Goal: Task Accomplishment & Management: Manage account settings

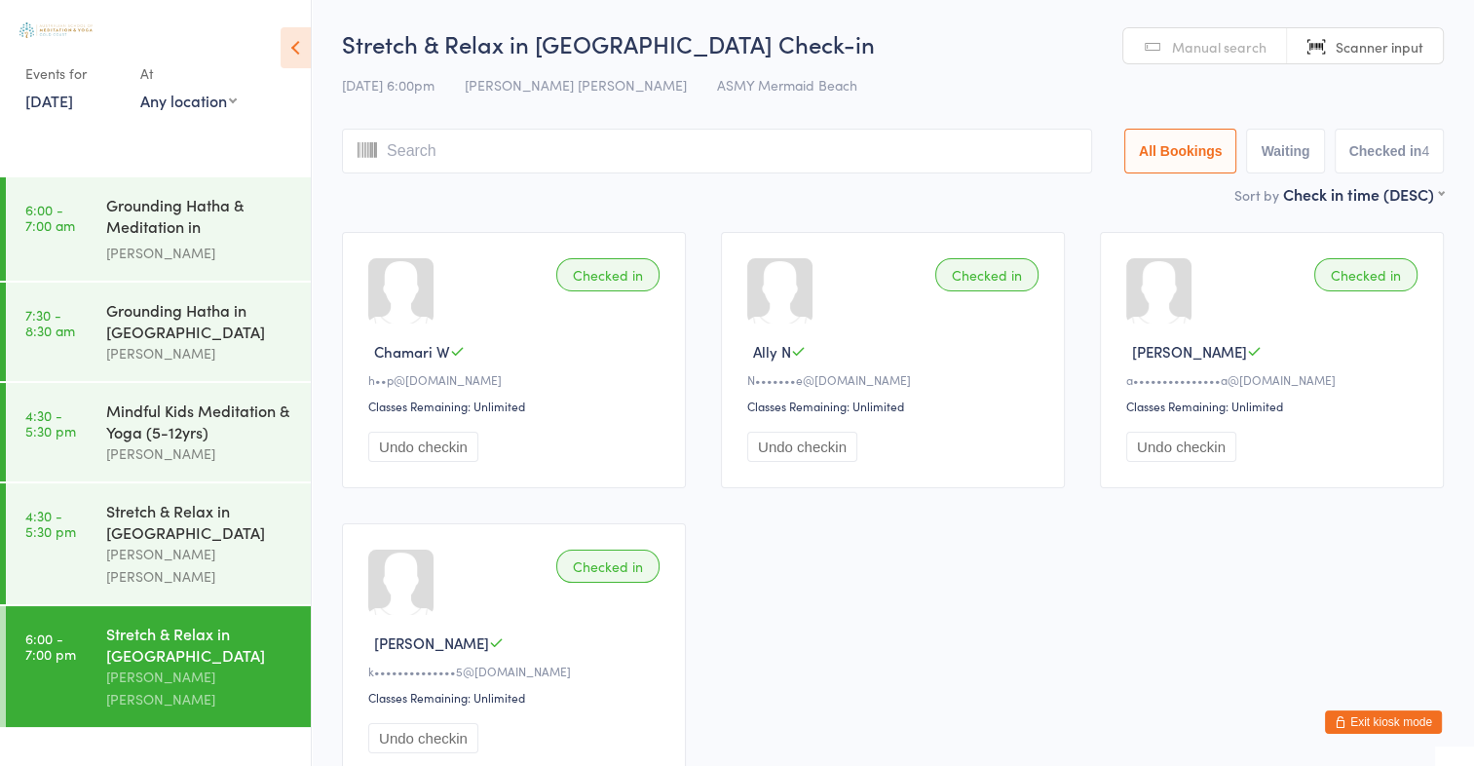
click at [1399, 727] on button "Exit kiosk mode" at bounding box center [1383, 721] width 117 height 23
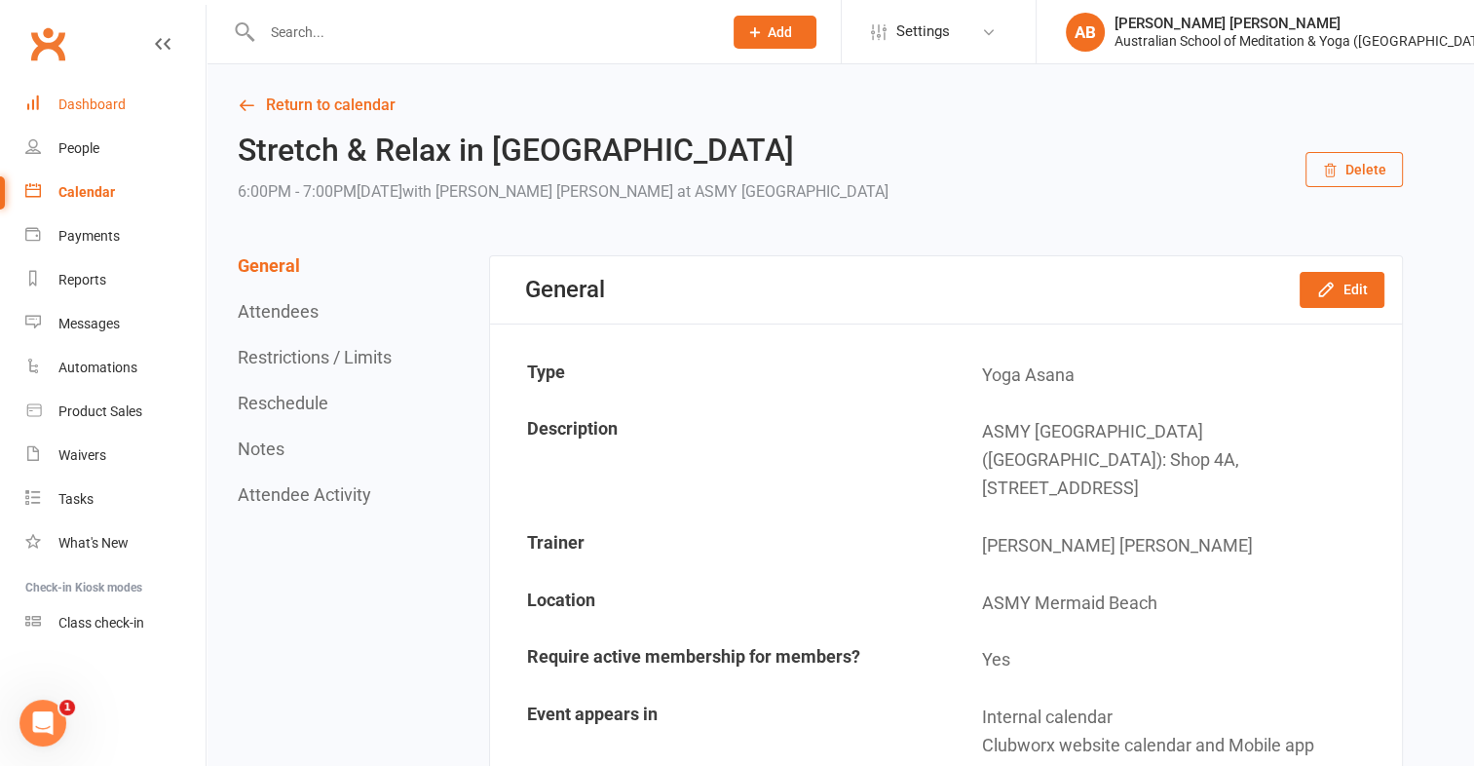
click at [59, 88] on link "Dashboard" at bounding box center [115, 105] width 180 height 44
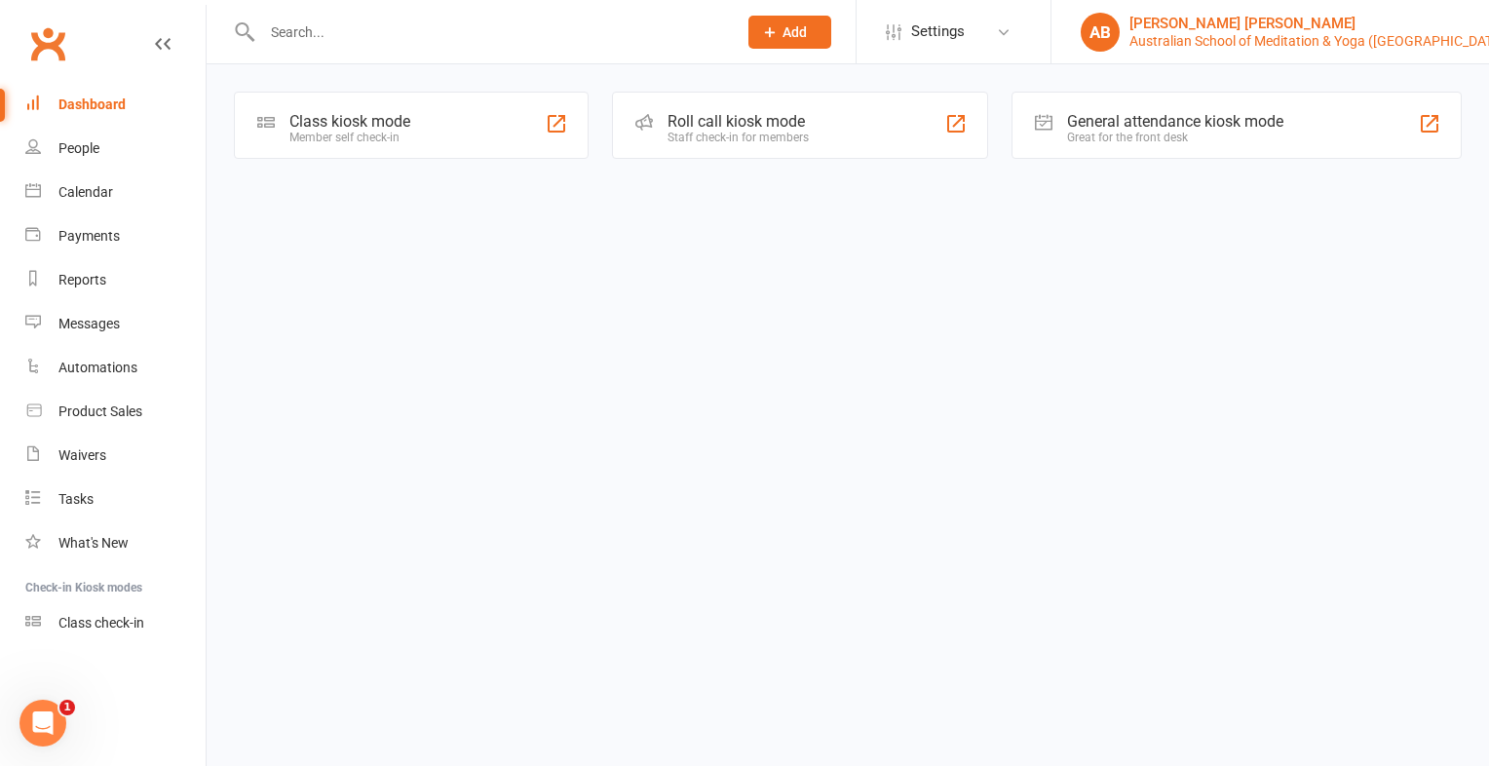
click at [1168, 28] on div "[PERSON_NAME] [PERSON_NAME]" at bounding box center [1319, 24] width 380 height 18
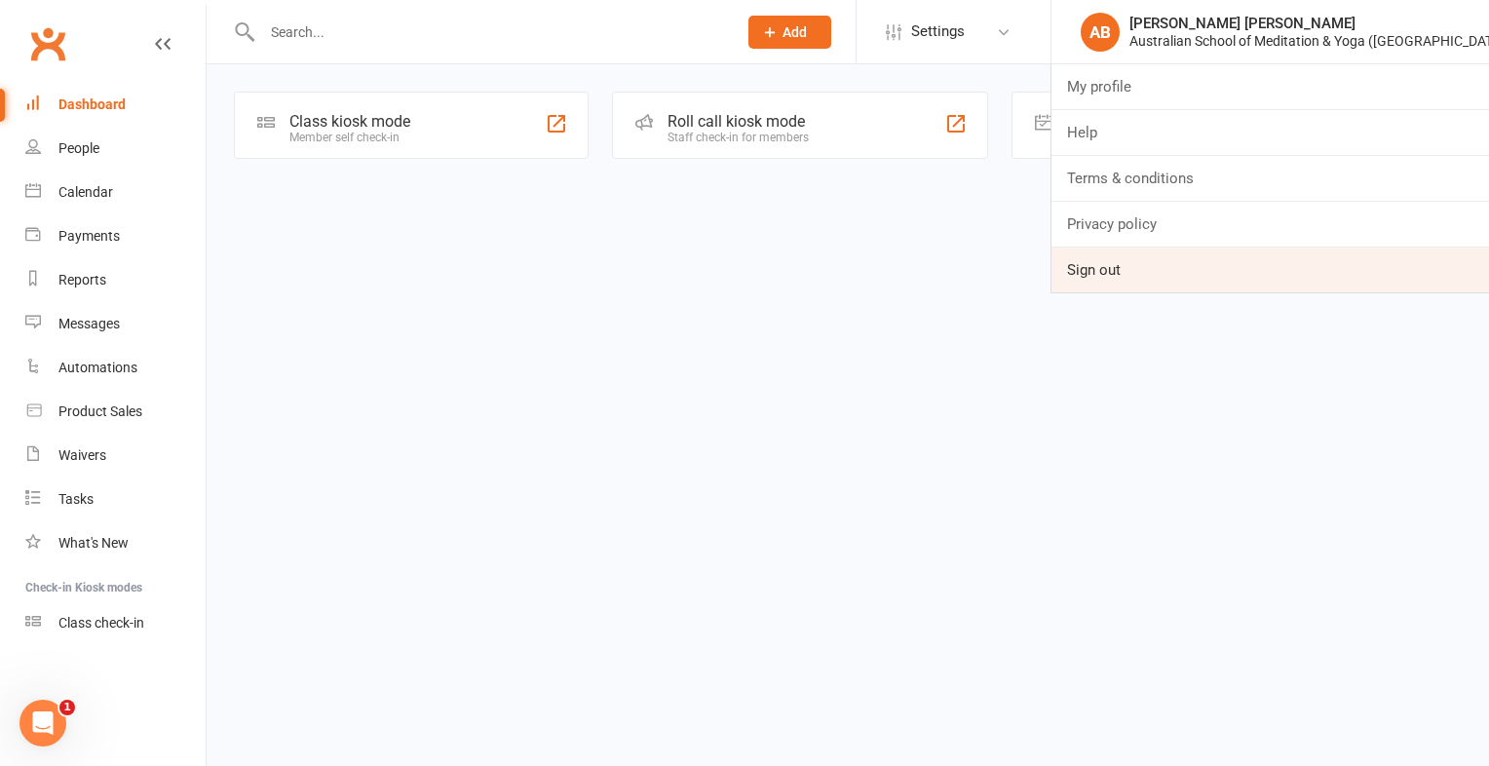
click at [1116, 265] on link "Sign out" at bounding box center [1270, 270] width 438 height 45
